Goal: Task Accomplishment & Management: Manage account settings

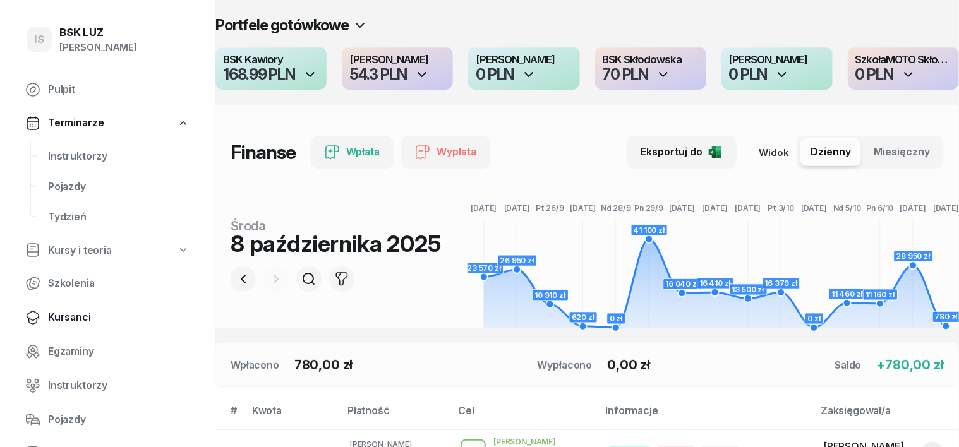
click at [73, 316] on span "Kursanci" at bounding box center [119, 318] width 142 height 16
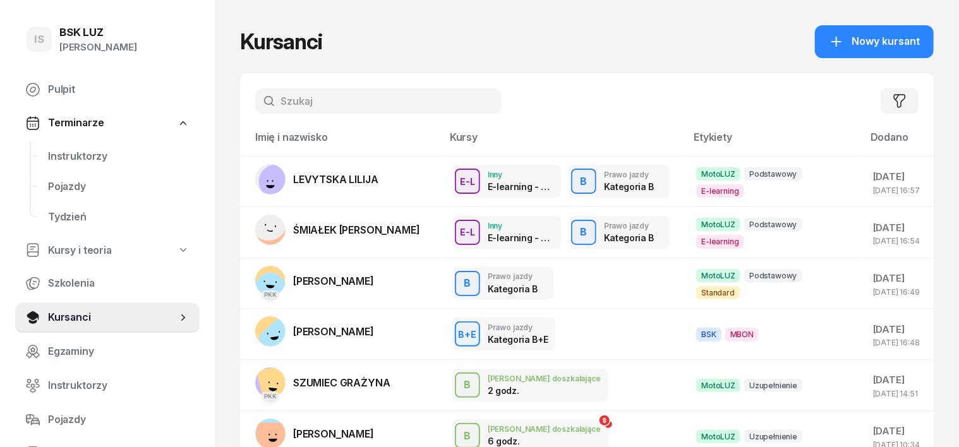
click at [260, 102] on input "text" at bounding box center [378, 100] width 246 height 25
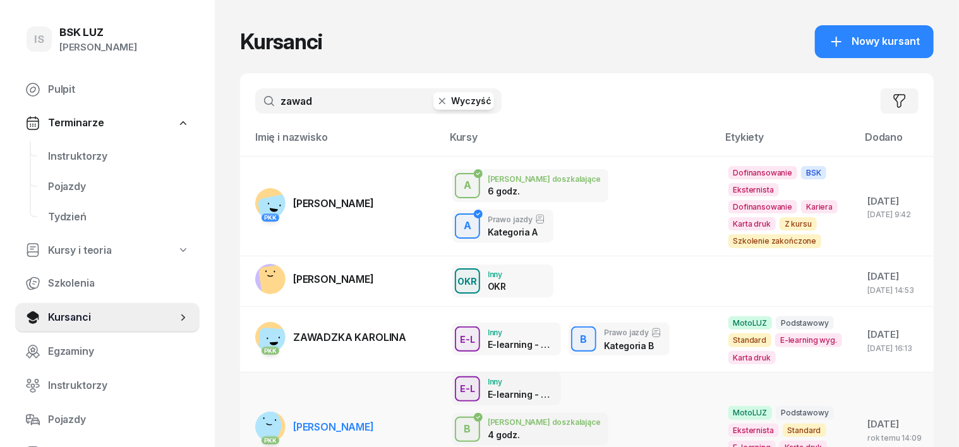
type input "zawad"
click at [250, 408] on rect at bounding box center [263, 426] width 37 height 37
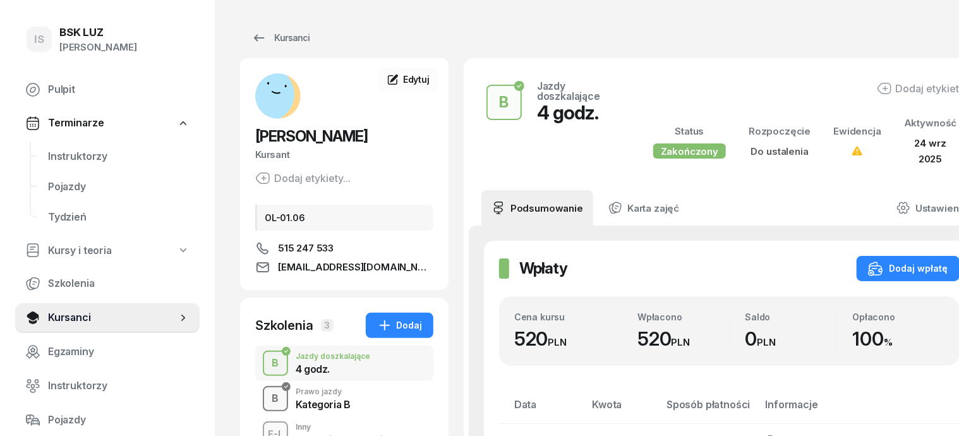
click at [267, 399] on div "B" at bounding box center [275, 398] width 17 height 21
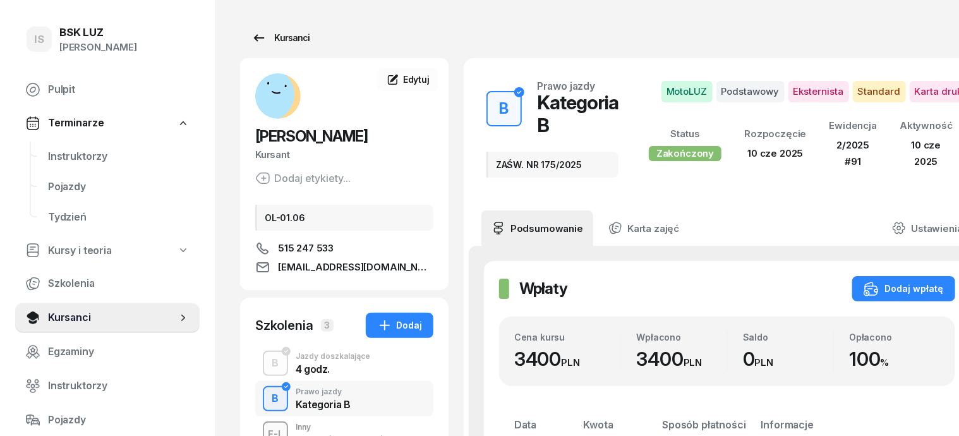
click at [270, 32] on div "Kursanci" at bounding box center [280, 37] width 58 height 15
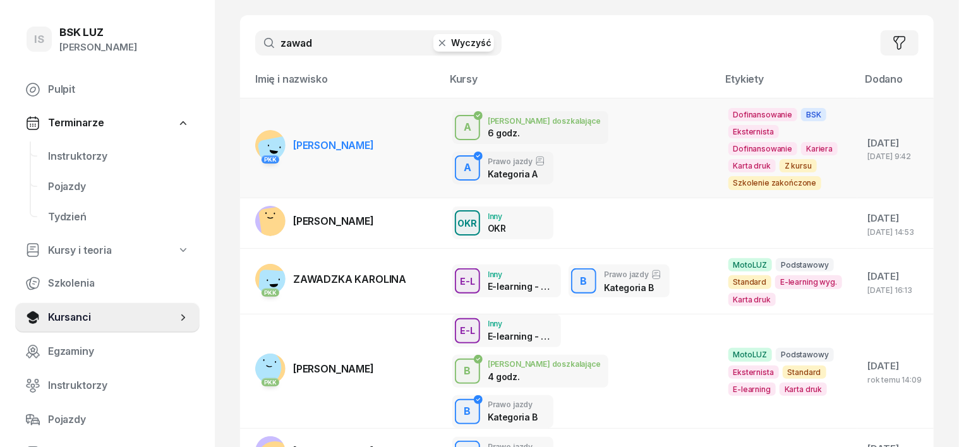
scroll to position [126, 0]
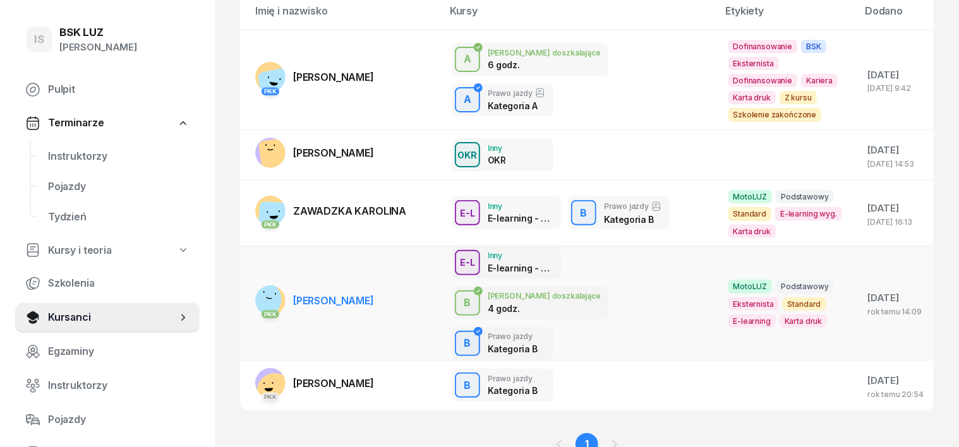
click at [247, 281] on rect at bounding box center [263, 299] width 37 height 37
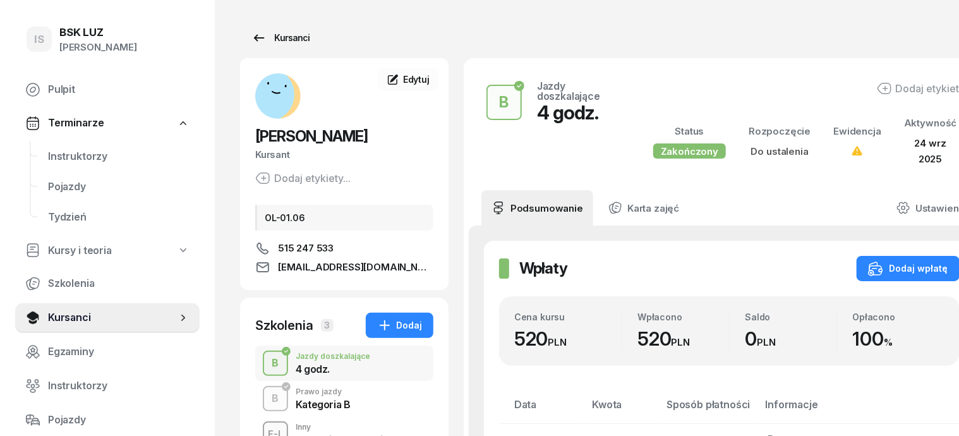
click at [262, 38] on div "Kursanci" at bounding box center [280, 37] width 58 height 15
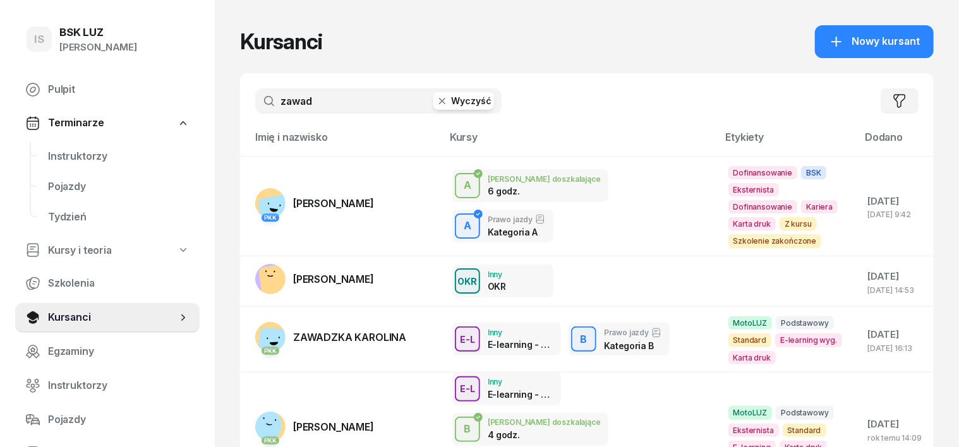
click at [439, 100] on icon "button" at bounding box center [442, 101] width 6 height 6
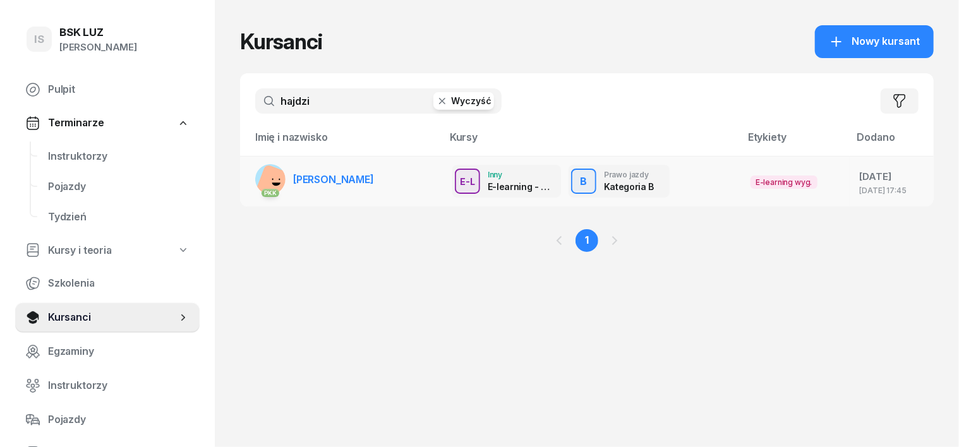
type input "hajdzi"
click at [255, 175] on rect at bounding box center [274, 183] width 39 height 39
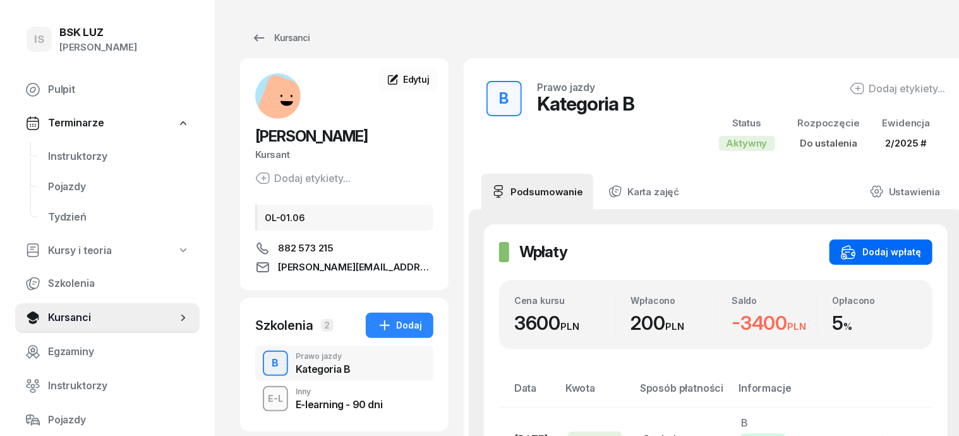
click at [893, 243] on button "Dodaj wpłatę" at bounding box center [881, 251] width 103 height 25
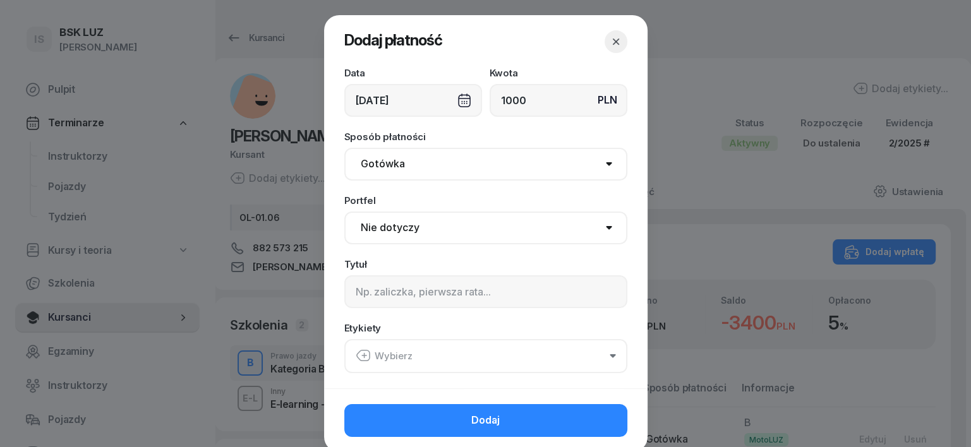
type input "1000"
click at [391, 158] on select "Gotówka Karta Przelew Płatności online BLIK" at bounding box center [485, 164] width 283 height 33
select select "transfer"
click at [344, 148] on select "Gotówka Karta Przelew Płatności online BLIK" at bounding box center [485, 164] width 283 height 33
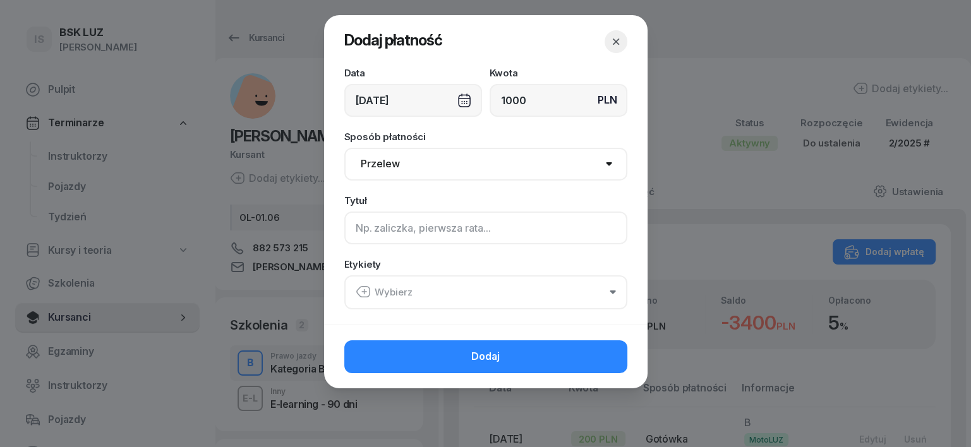
drag, startPoint x: 363, startPoint y: 225, endPoint x: 356, endPoint y: 233, distance: 9.9
click at [363, 224] on input at bounding box center [485, 228] width 283 height 33
type input "b"
type input "B"
click at [366, 292] on icon "button" at bounding box center [363, 291] width 15 height 15
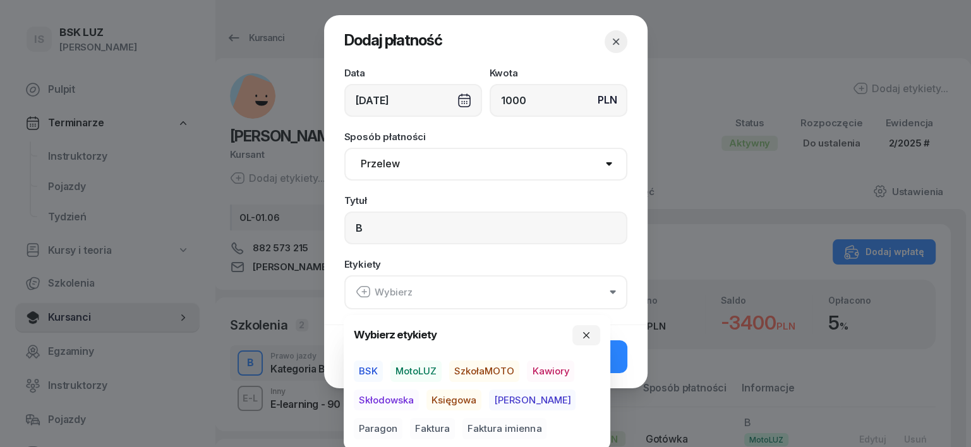
click at [412, 372] on span "MotoLUZ" at bounding box center [415, 371] width 51 height 21
click at [440, 397] on span "Księgowa" at bounding box center [453, 399] width 55 height 21
click at [402, 418] on span "Paragon" at bounding box center [378, 428] width 49 height 21
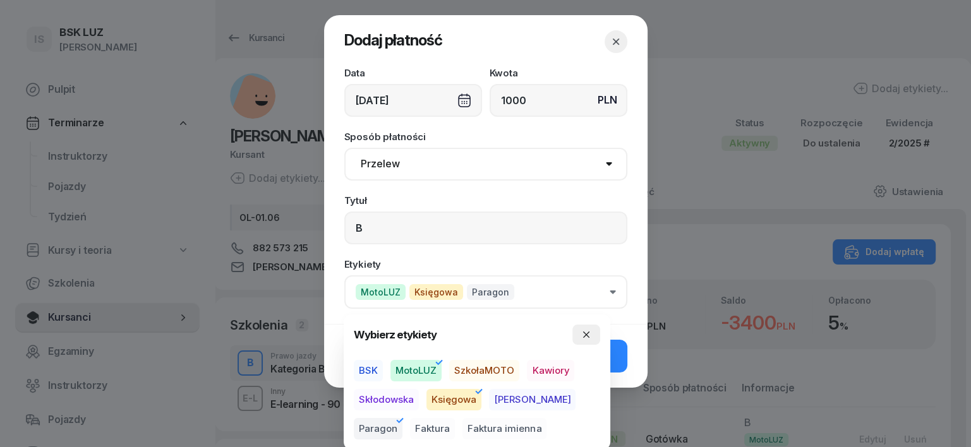
click at [591, 330] on button "button" at bounding box center [586, 335] width 28 height 20
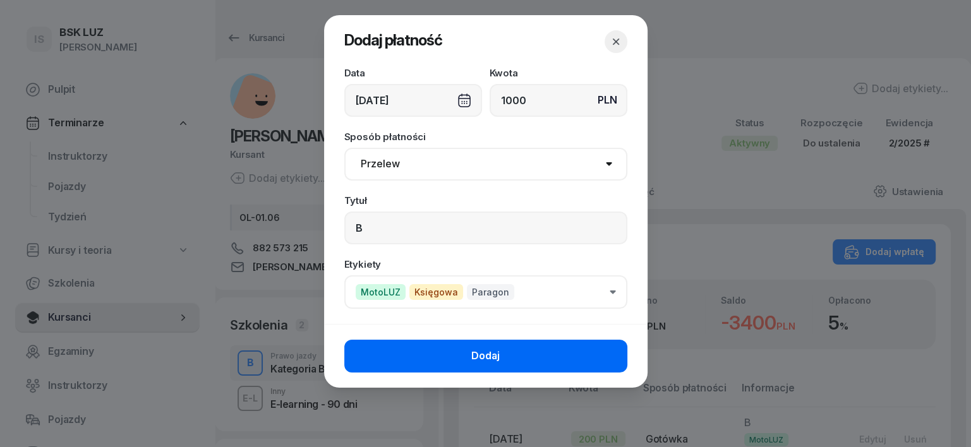
click at [607, 353] on button "Dodaj" at bounding box center [485, 356] width 283 height 33
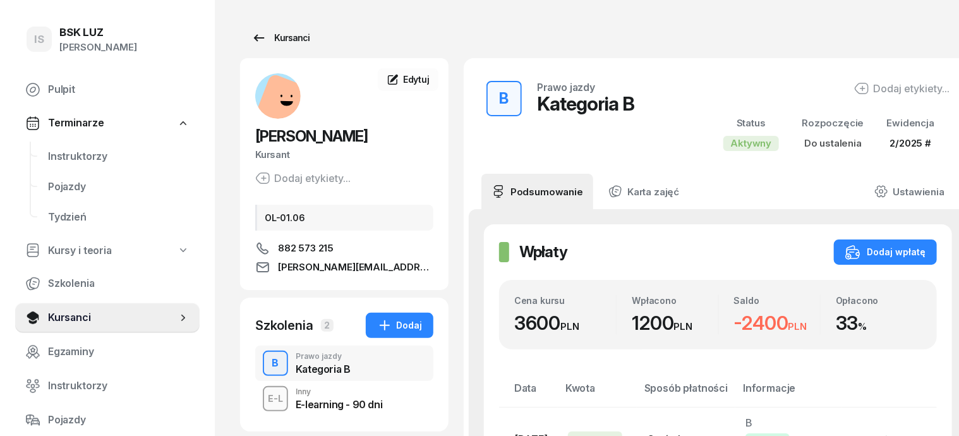
click at [271, 37] on div "Kursanci" at bounding box center [280, 37] width 58 height 15
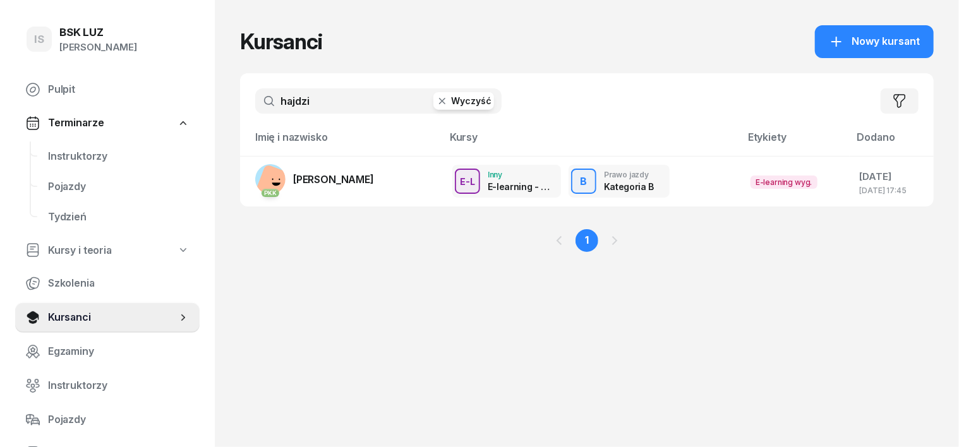
click at [436, 99] on icon "button" at bounding box center [442, 101] width 13 height 13
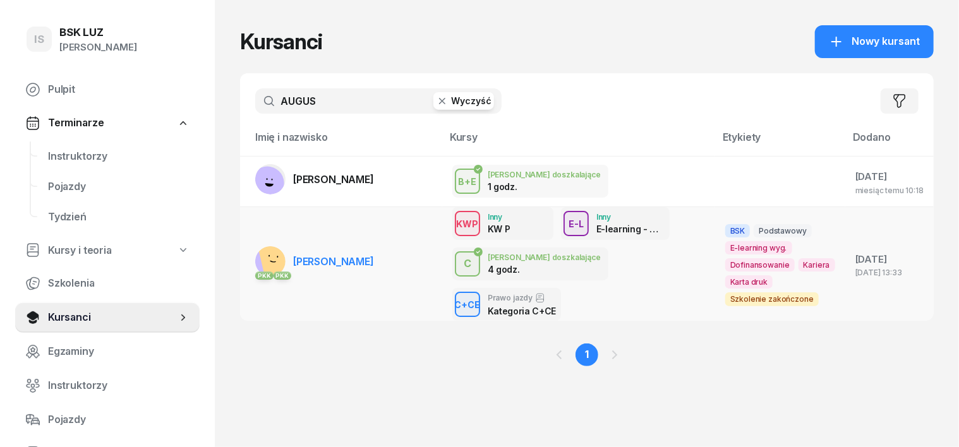
type input "AUGUS"
click at [257, 252] on rect at bounding box center [279, 256] width 44 height 44
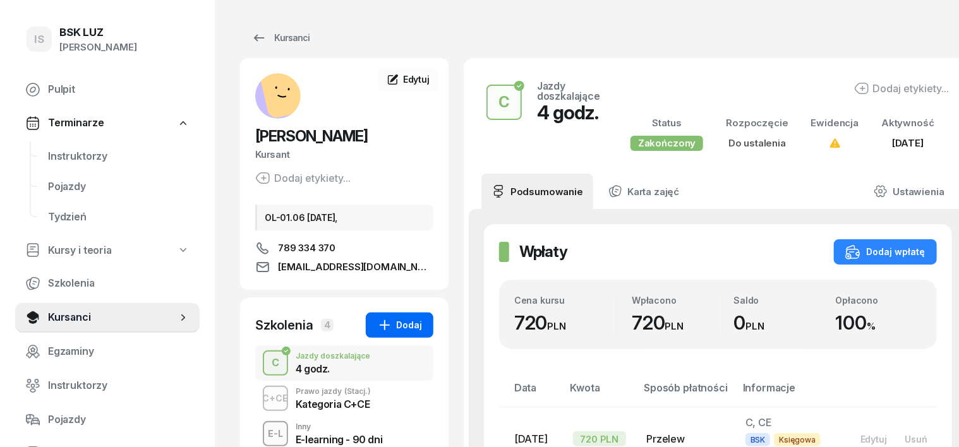
click at [379, 333] on div "Dodaj" at bounding box center [399, 325] width 45 height 15
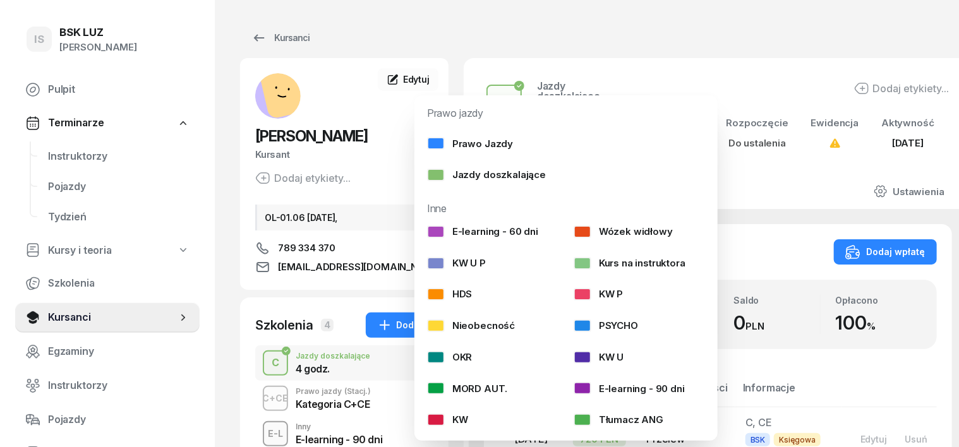
click at [798, 28] on div "Kursanci" at bounding box center [606, 37] width 732 height 25
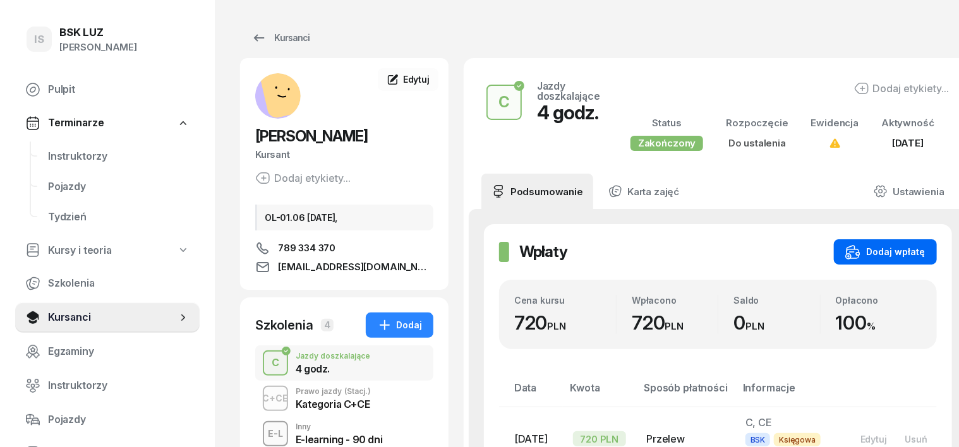
click at [907, 260] on div "Dodaj wpłatę" at bounding box center [885, 252] width 80 height 15
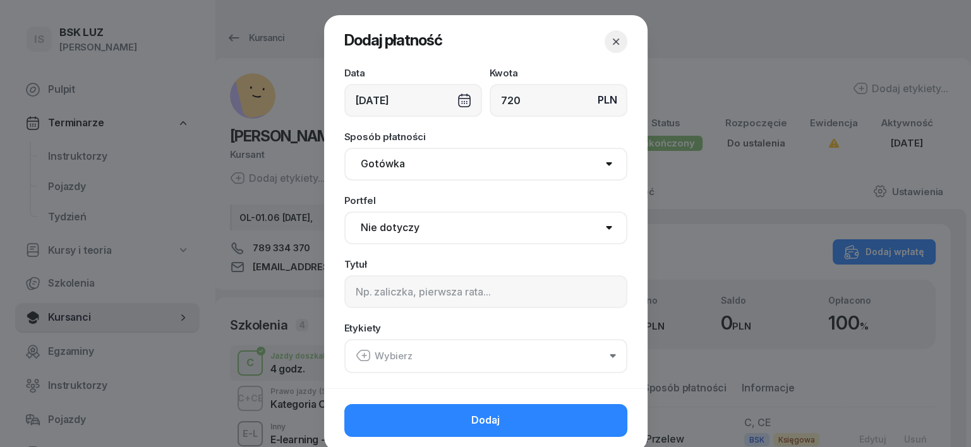
type input "720"
drag, startPoint x: 377, startPoint y: 160, endPoint x: 371, endPoint y: 176, distance: 16.6
click at [376, 162] on select "Gotówka Karta Przelew Płatności online BLIK" at bounding box center [485, 164] width 283 height 33
select select "transfer"
click at [344, 148] on select "Gotówka Karta Przelew Płatności online BLIK" at bounding box center [485, 164] width 283 height 33
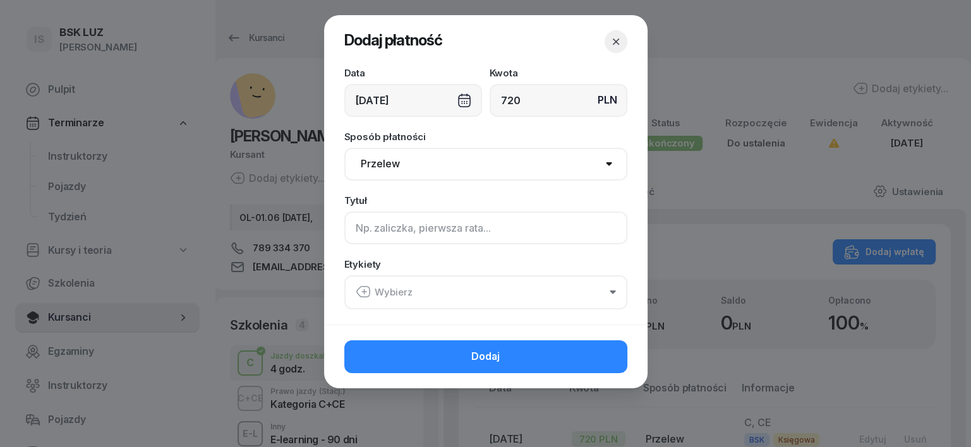
click at [363, 230] on input at bounding box center [485, 228] width 283 height 33
type input "CCE"
click at [367, 286] on icon "button" at bounding box center [363, 291] width 15 height 15
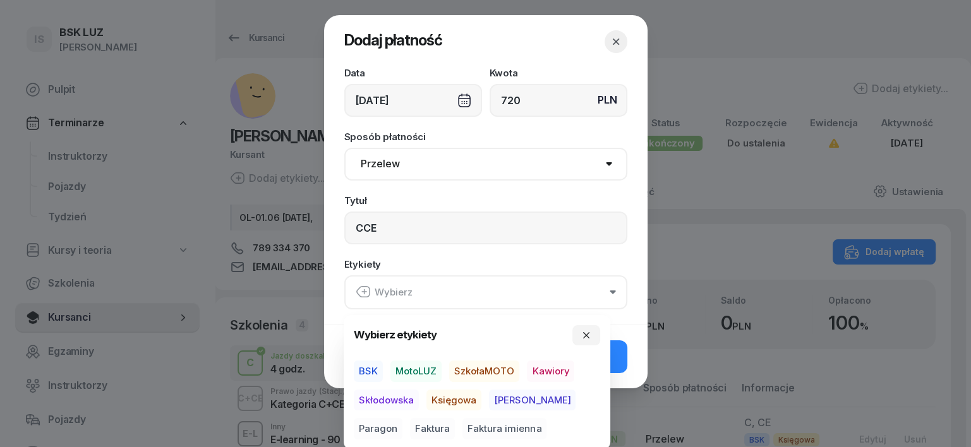
click at [366, 371] on span "BSK" at bounding box center [368, 371] width 29 height 21
click at [466, 402] on span "Księgowa" at bounding box center [453, 399] width 55 height 21
click at [402, 418] on span "Paragon" at bounding box center [378, 428] width 49 height 21
click at [592, 333] on button "button" at bounding box center [586, 335] width 28 height 20
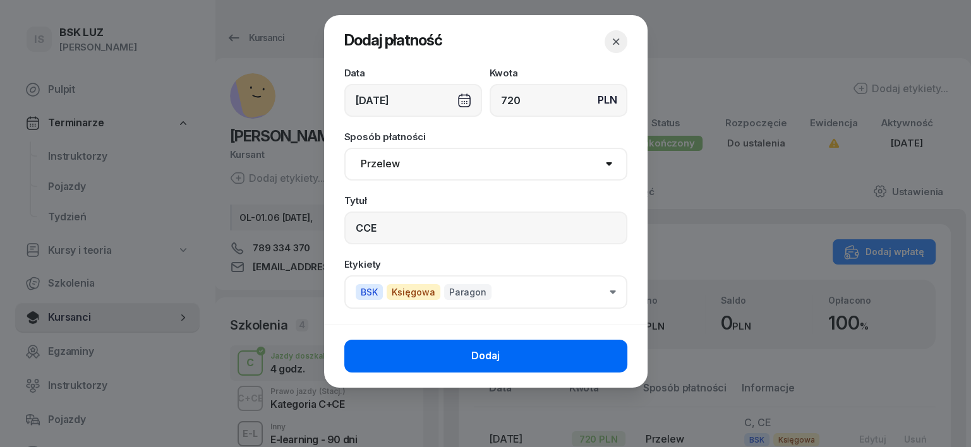
click at [596, 359] on button "Dodaj" at bounding box center [485, 356] width 283 height 33
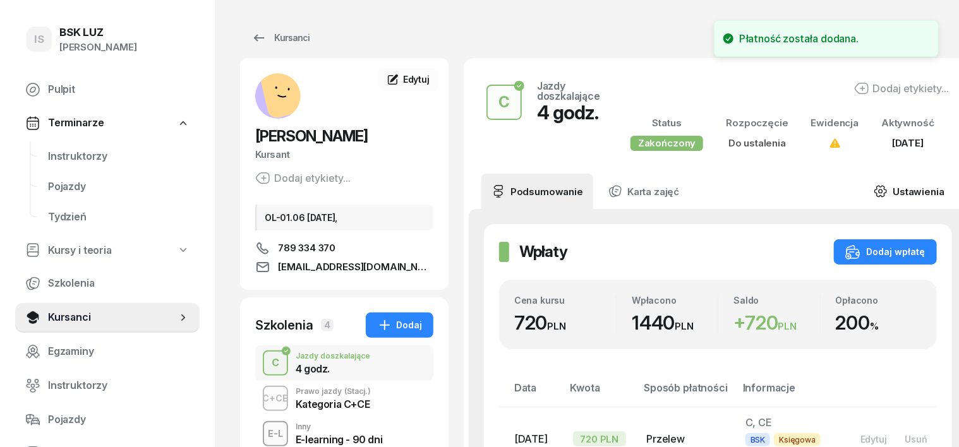
click at [875, 197] on icon at bounding box center [880, 191] width 11 height 11
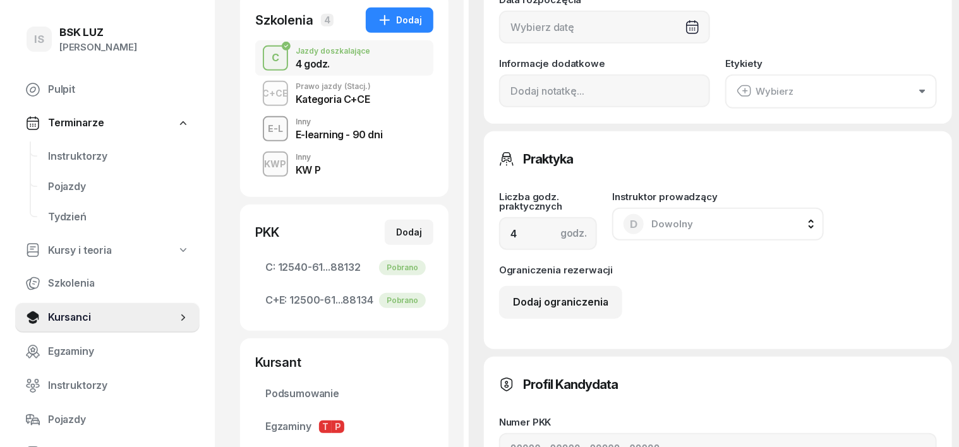
scroll to position [316, 0]
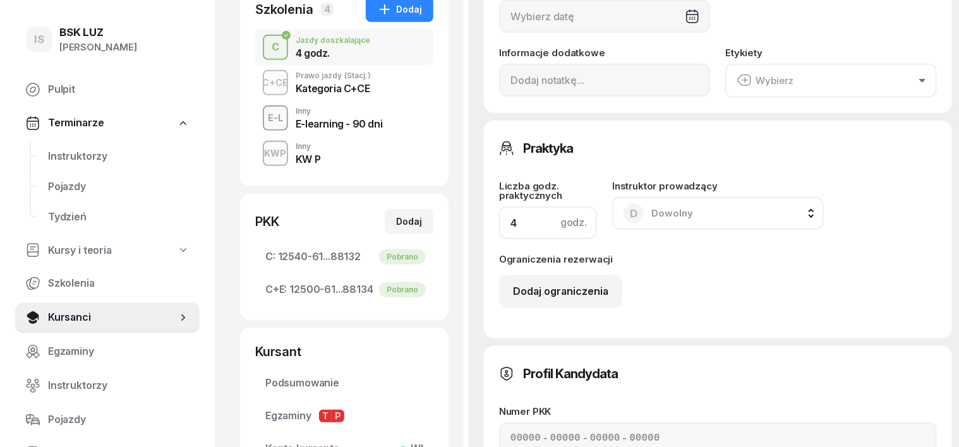
click at [499, 233] on input "4" at bounding box center [548, 223] width 98 height 33
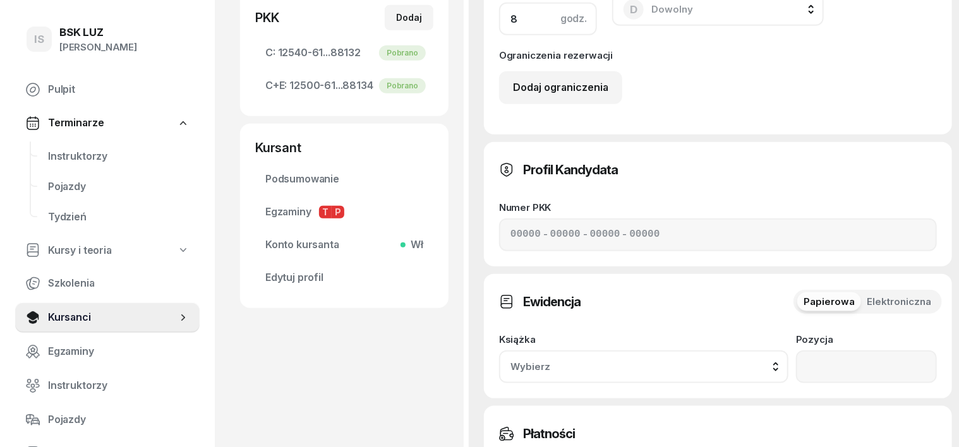
scroll to position [553, 0]
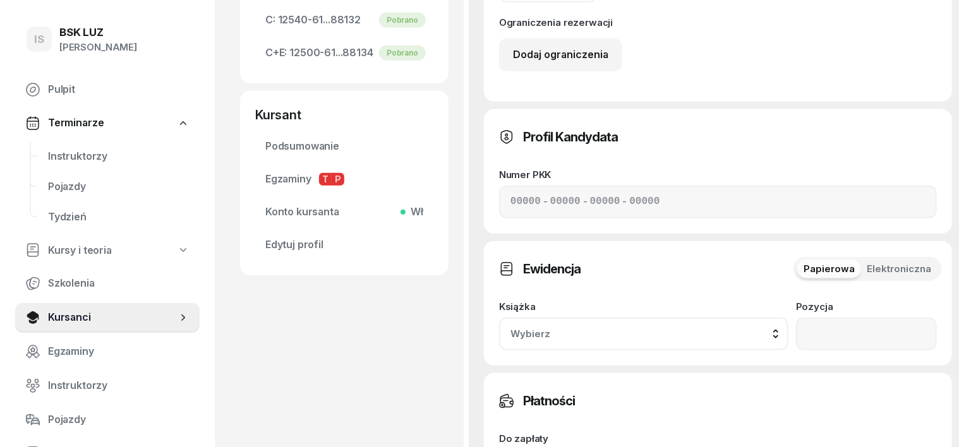
type input "8"
type input "7"
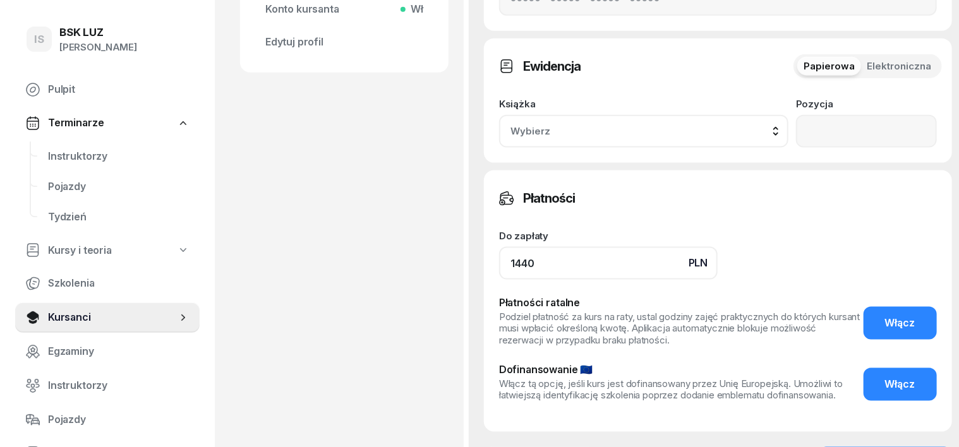
scroll to position [790, 0]
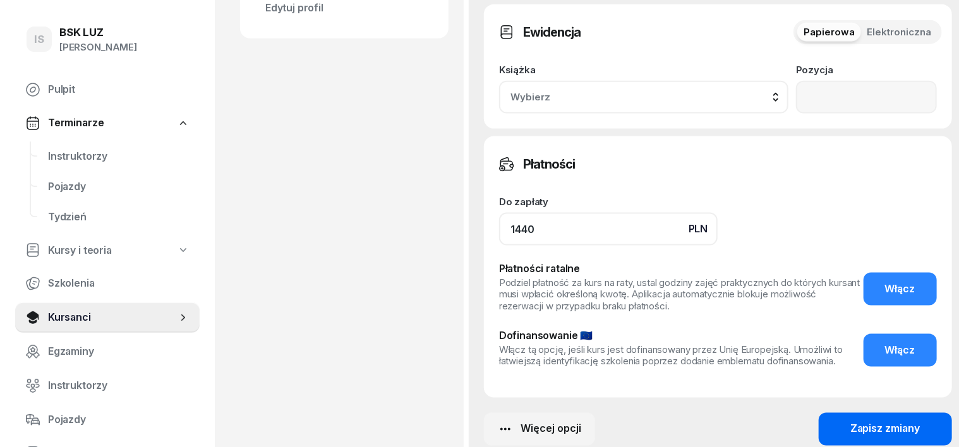
type input "1440"
click at [850, 421] on div "Zapisz zmiany" at bounding box center [885, 429] width 70 height 16
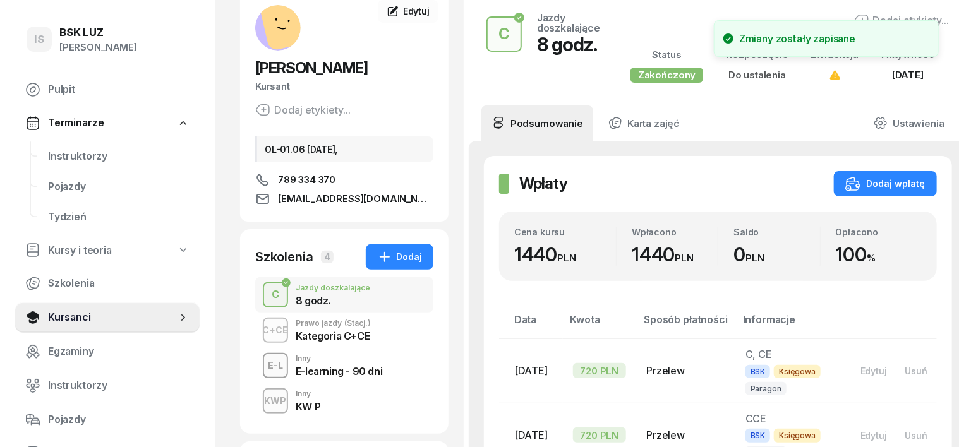
scroll to position [316, 0]
